Goal: Check status

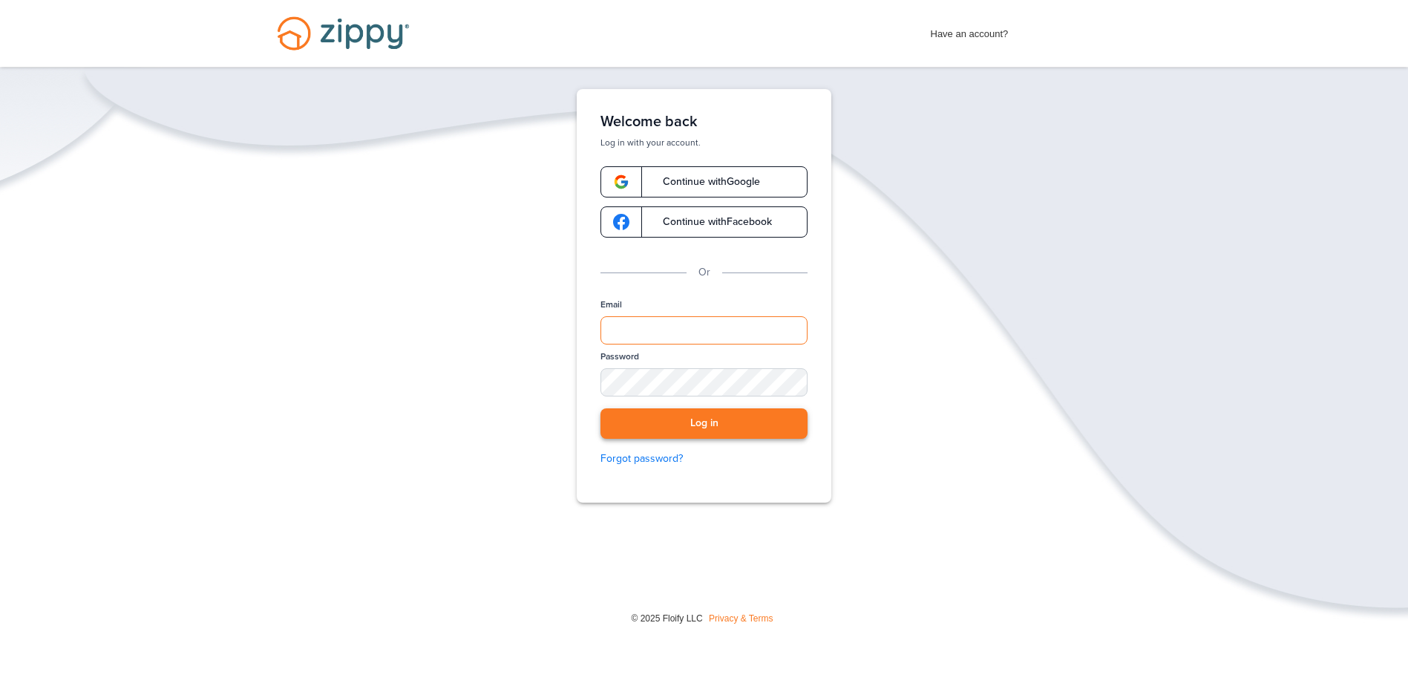
type input "**********"
click at [703, 425] on button "Log in" at bounding box center [703, 423] width 207 height 30
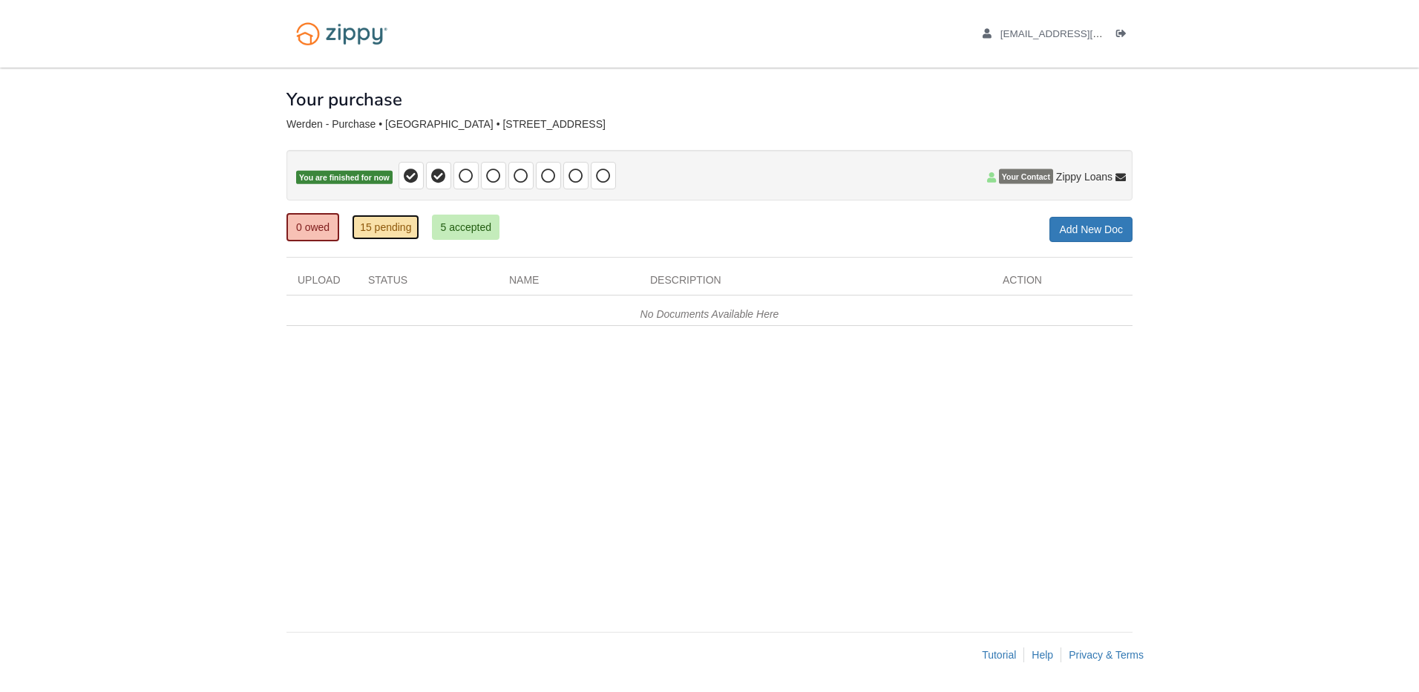
click at [398, 228] on link "15 pending" at bounding box center [386, 226] width 68 height 25
